Goal: Transaction & Acquisition: Purchase product/service

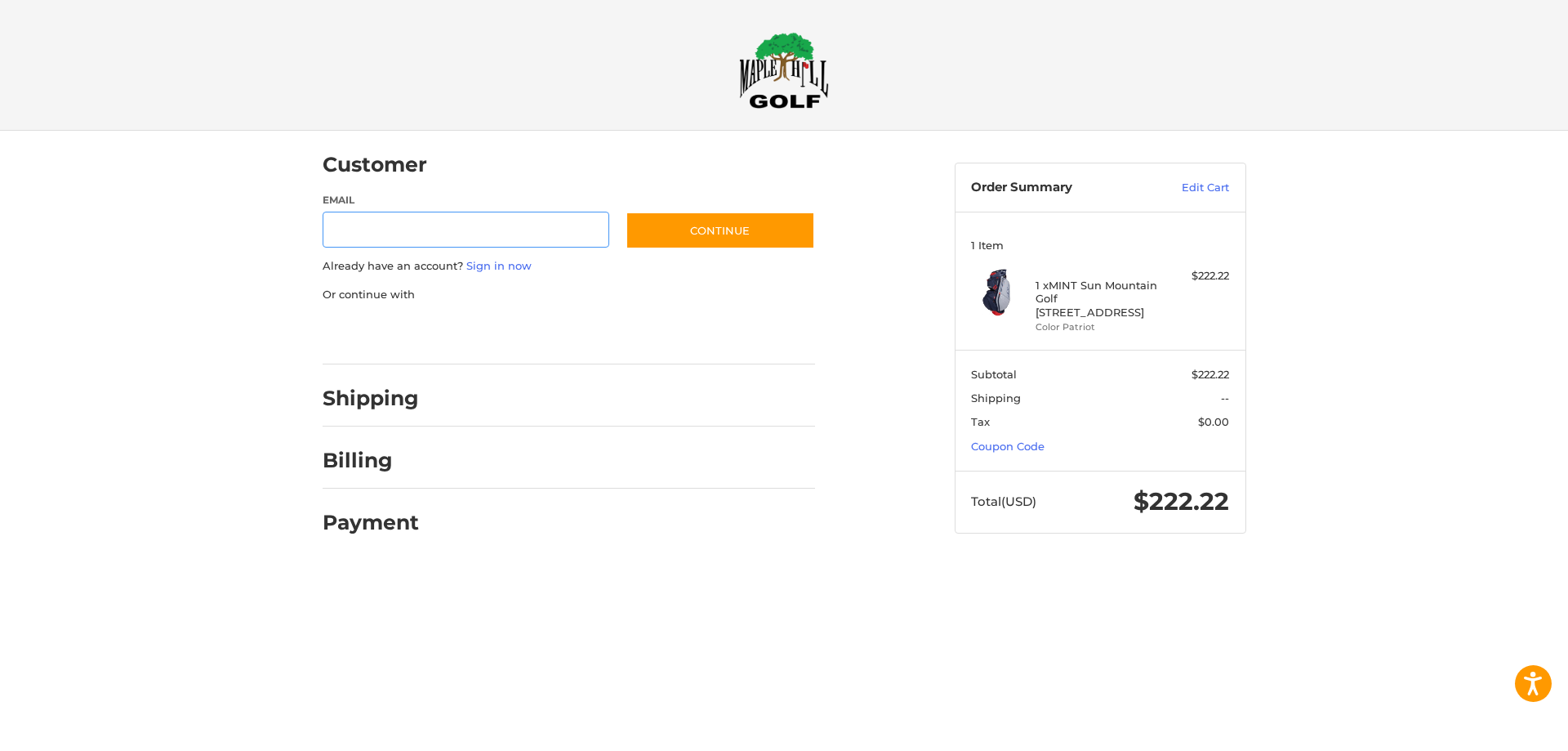
click at [380, 228] on input "Email" at bounding box center [467, 230] width 288 height 36
type input "**********"
click at [499, 266] on link "Sign in now" at bounding box center [499, 265] width 65 height 13
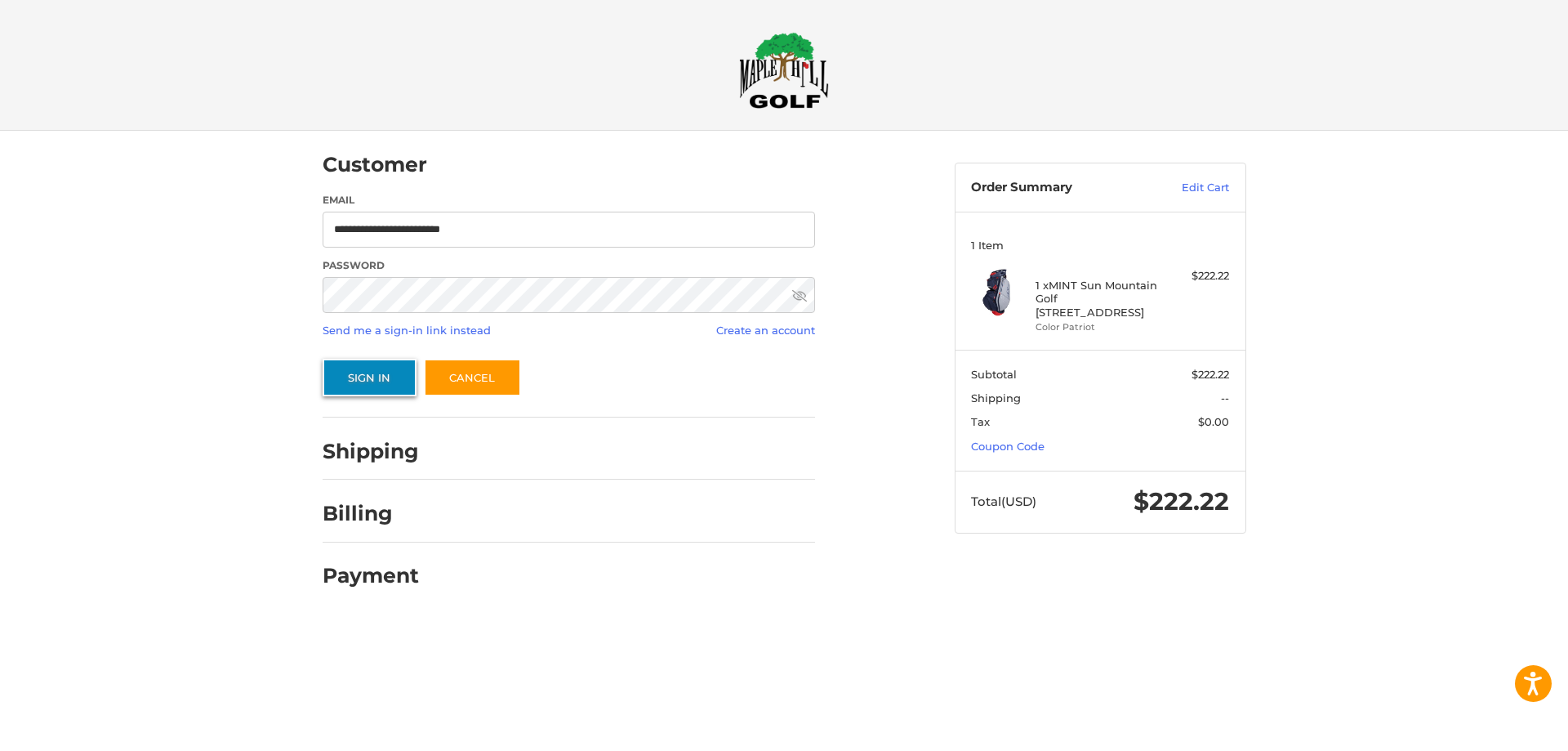
click at [381, 370] on button "Sign In" at bounding box center [370, 377] width 94 height 37
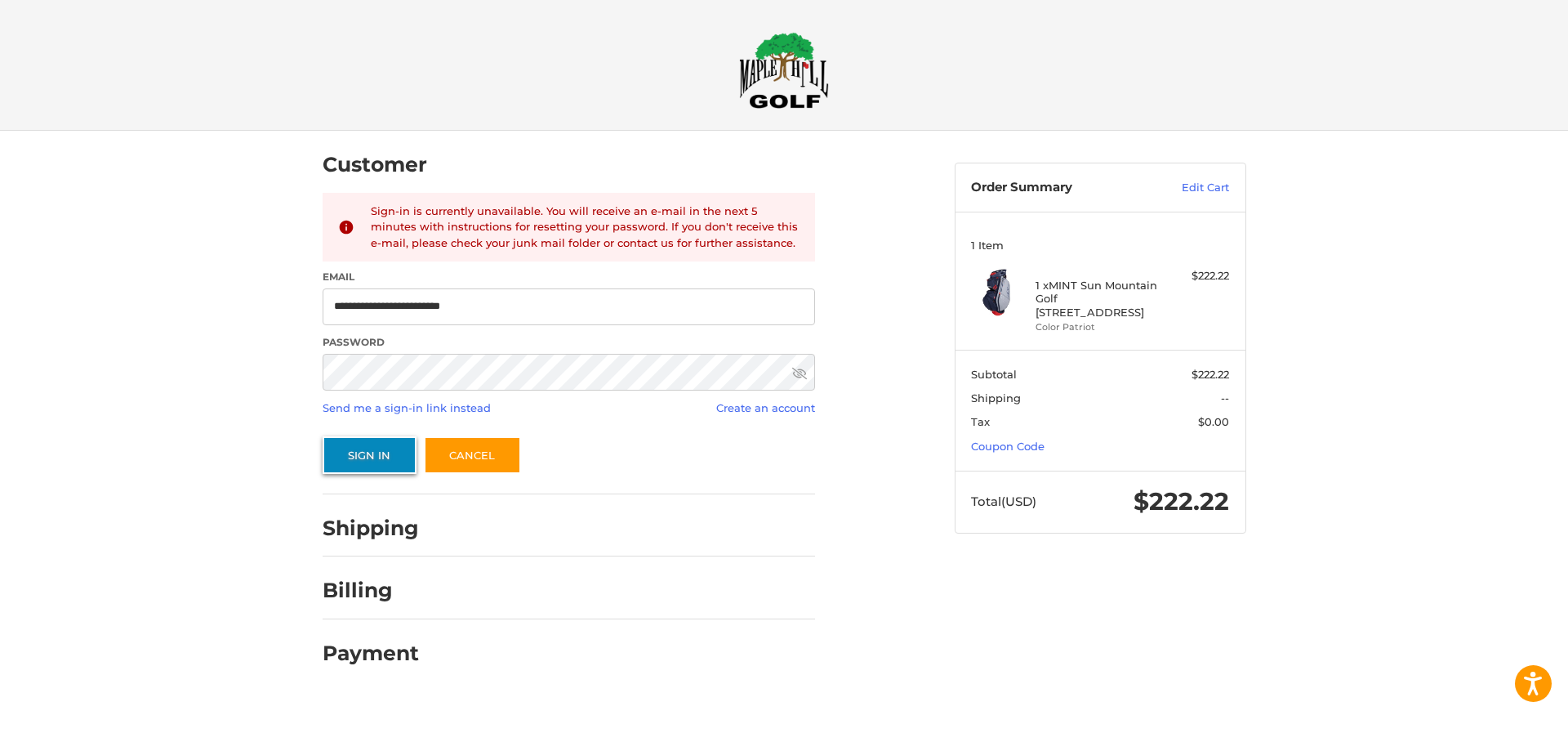
click at [373, 447] on button "Sign In" at bounding box center [370, 455] width 94 height 37
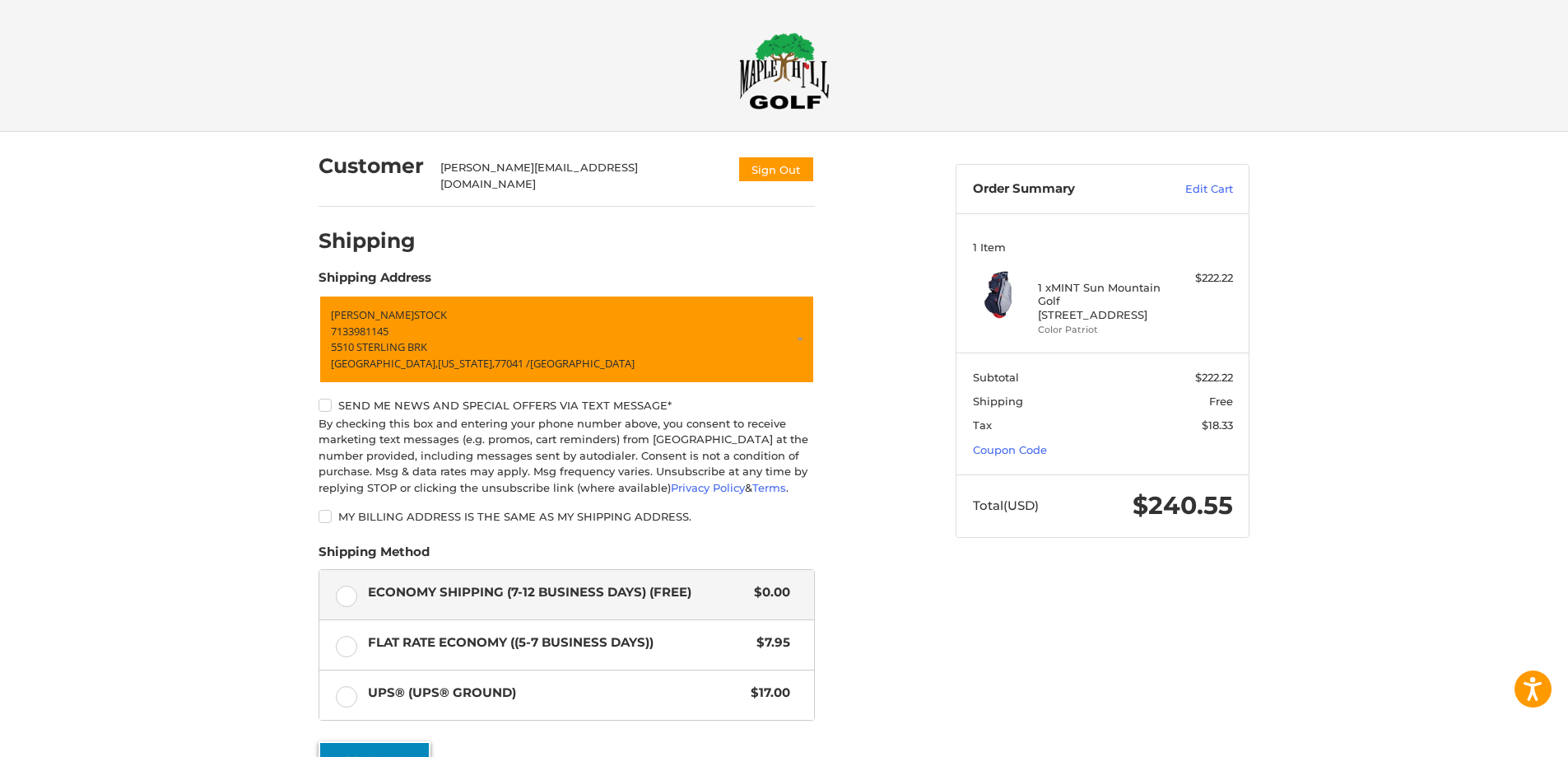
click at [383, 747] on button "Continue" at bounding box center [375, 760] width 112 height 38
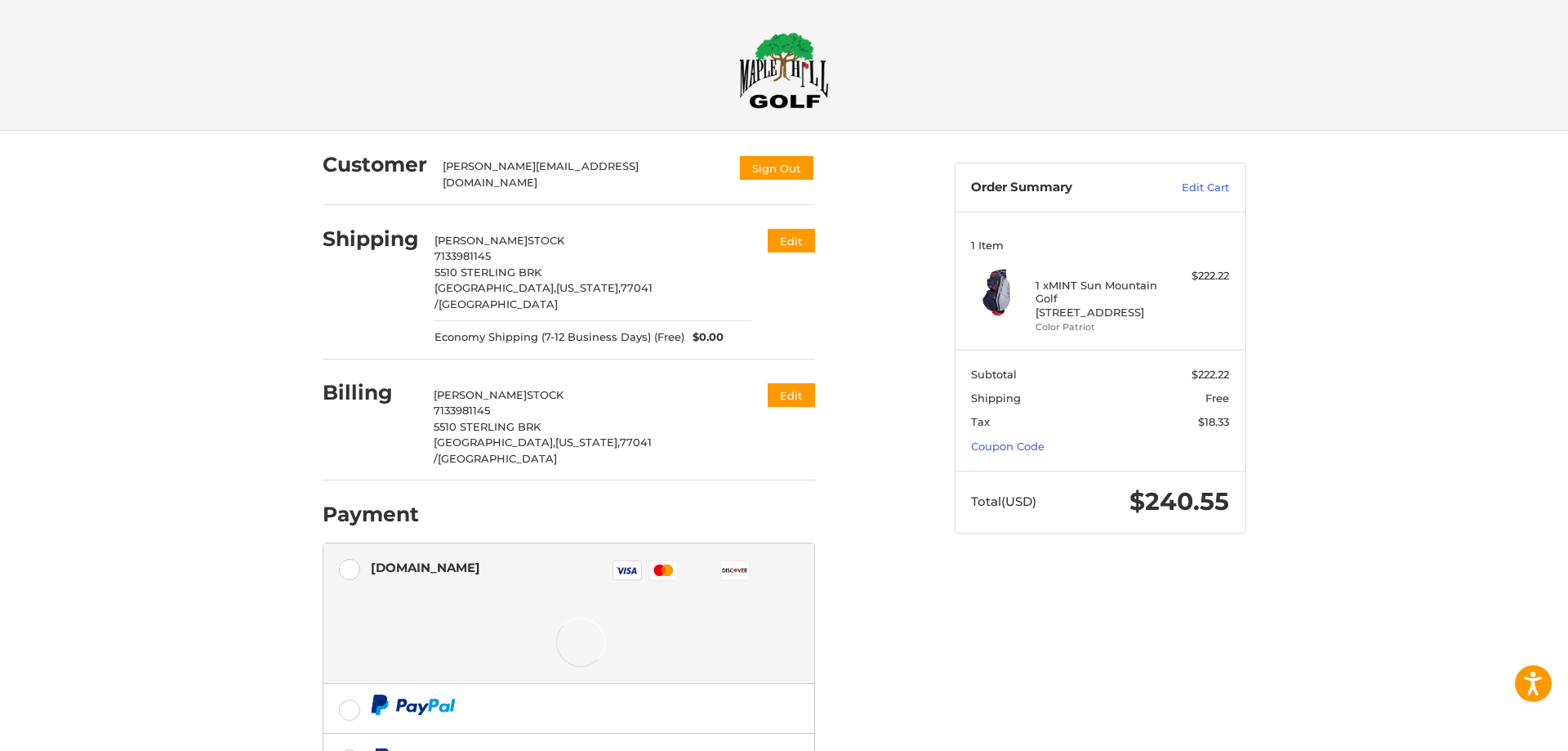
scroll to position [53, 0]
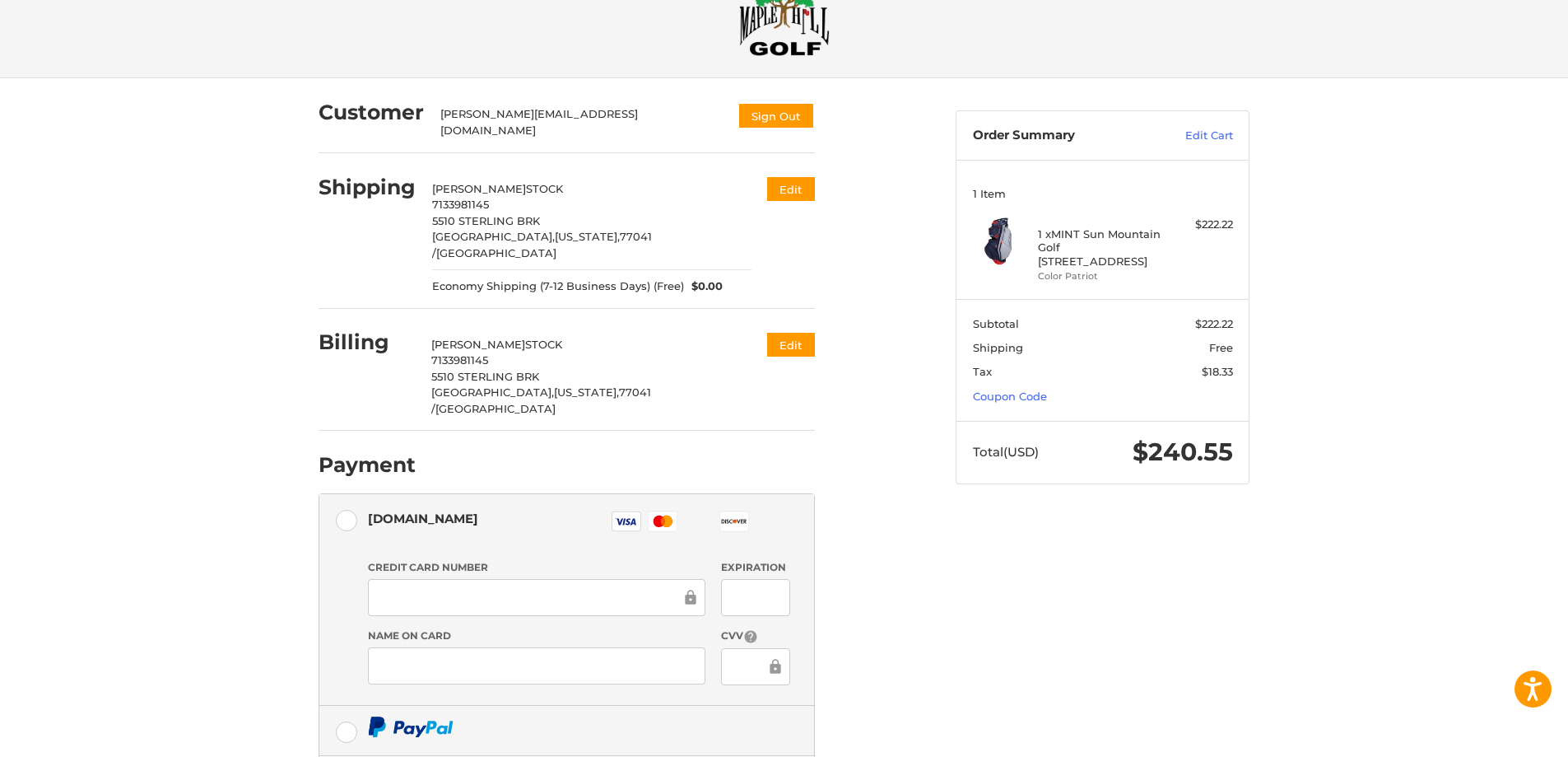
click at [345, 706] on label at bounding box center [567, 731] width 495 height 49
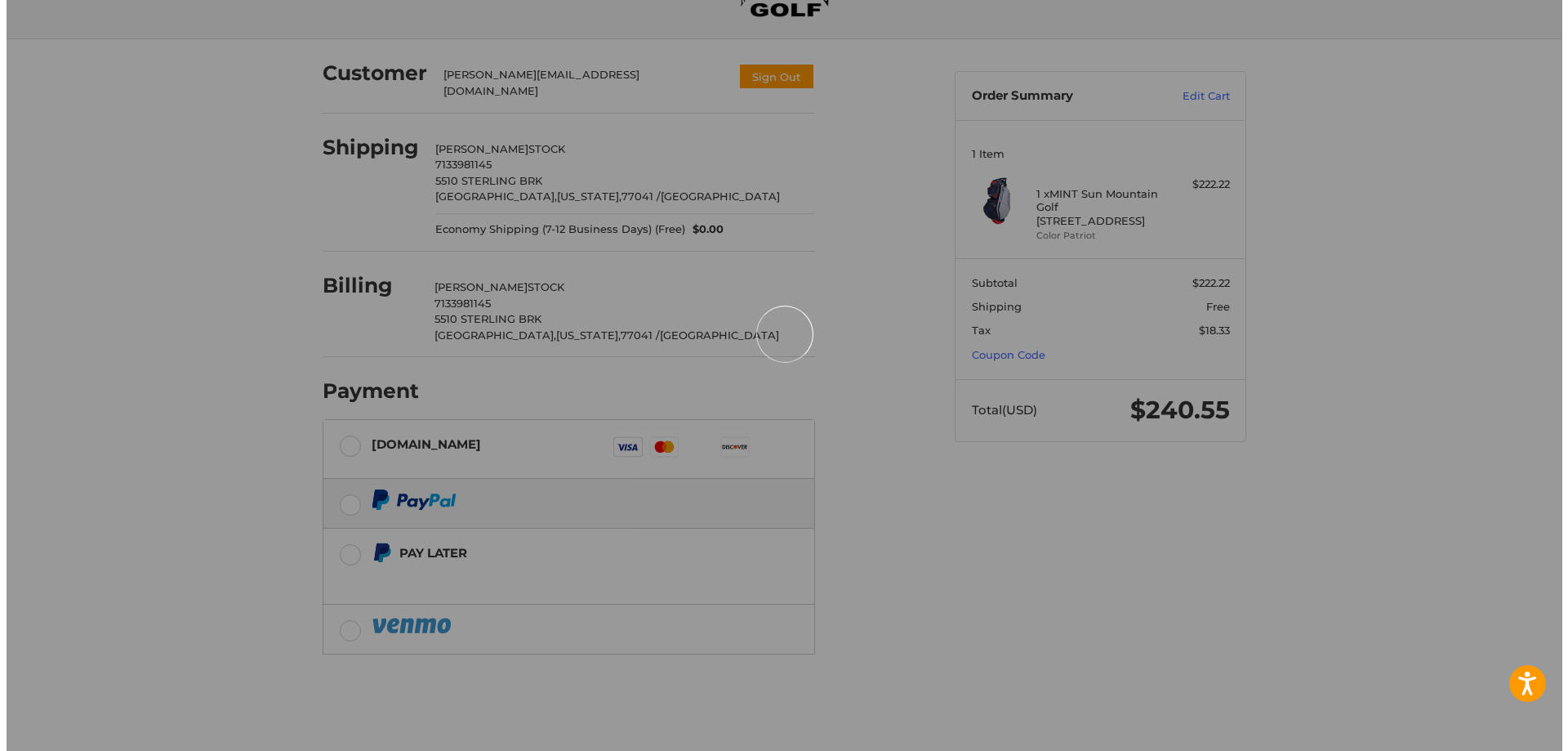
scroll to position [0, 0]
